Goal: Information Seeking & Learning: Learn about a topic

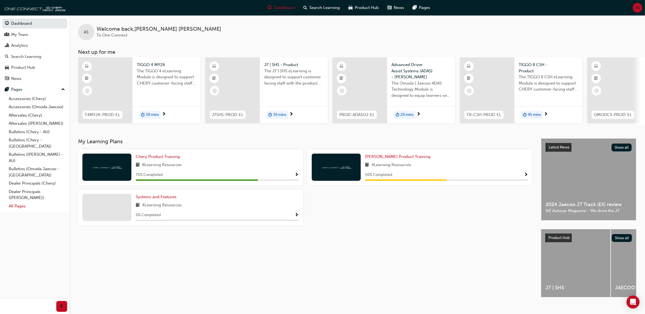
click at [22, 202] on link "All Pages" at bounding box center [37, 206] width 61 height 8
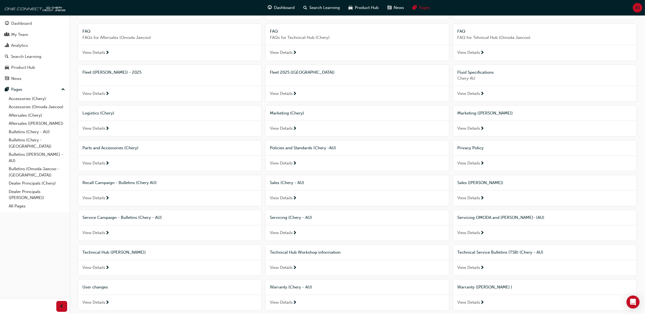
scroll to position [237, 0]
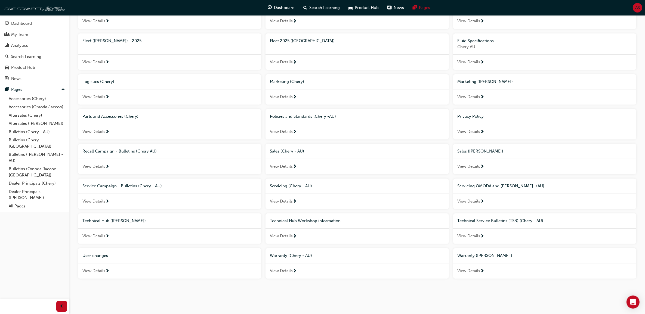
click at [97, 256] on span "User changes" at bounding box center [95, 255] width 26 height 5
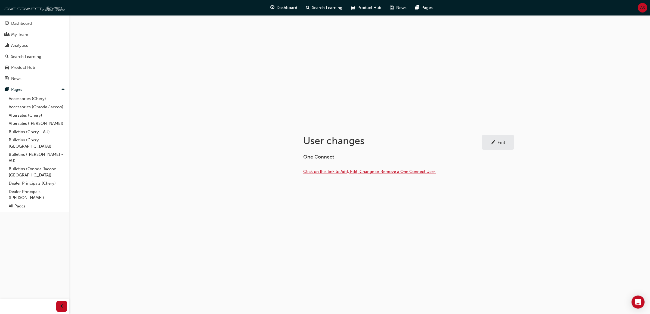
click at [369, 172] on span "Click on this link to Add, Edit, Change or Remove a One Connect User." at bounding box center [369, 171] width 133 height 5
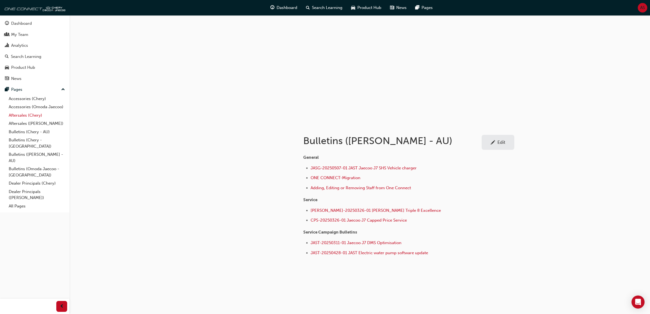
click at [38, 117] on link "Aftersales (Chery)" at bounding box center [37, 115] width 61 height 8
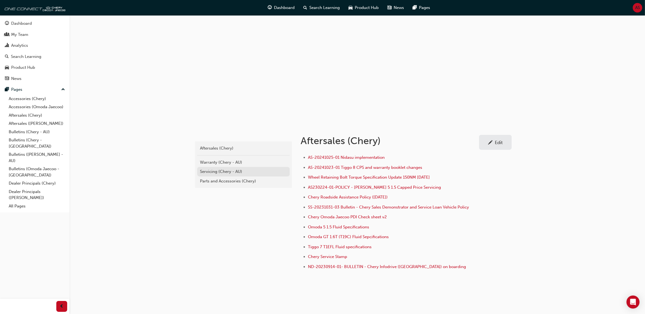
click at [237, 169] on div "Servicing (Chery - AU)" at bounding box center [243, 172] width 87 height 6
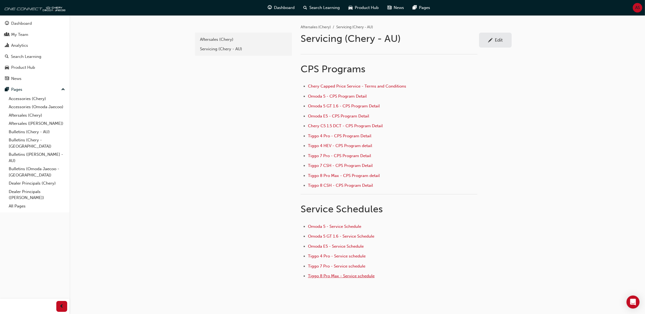
click at [337, 275] on span "Tiggo 8 Pro Max - Service schedule" at bounding box center [341, 276] width 67 height 5
click at [362, 175] on span "Tiggo 8 Pro Max - CPS Program detail" at bounding box center [344, 175] width 72 height 5
click at [351, 226] on span "Omoda 5 - Service Schedule" at bounding box center [334, 226] width 53 height 5
click at [352, 227] on span "Omoda 5 - Service Schedule" at bounding box center [334, 226] width 53 height 5
